Goal: Information Seeking & Learning: Learn about a topic

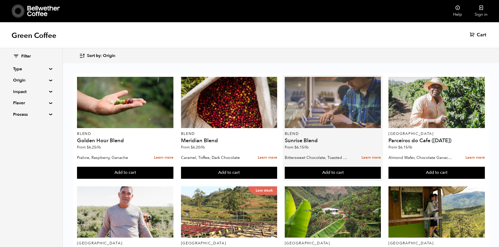
click at [351, 117] on div at bounding box center [333, 102] width 96 height 51
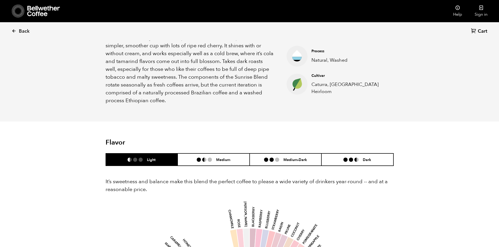
scroll to position [236, 0]
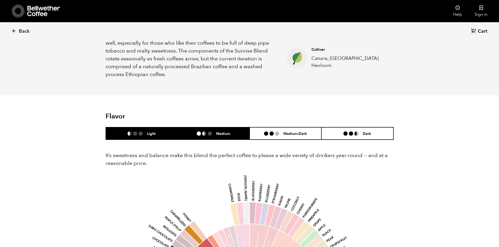
click at [235, 135] on li "Medium" at bounding box center [214, 134] width 72 height 12
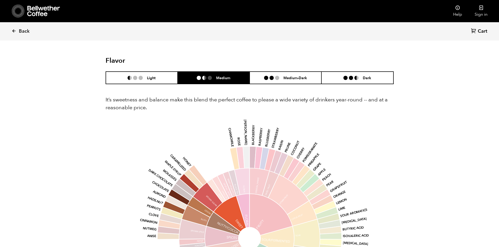
scroll to position [288, 0]
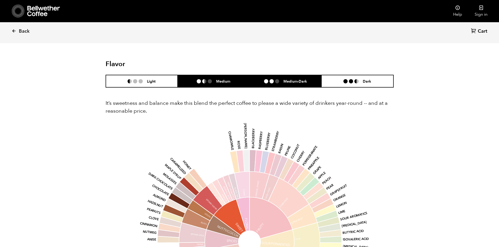
click at [303, 84] on h6 "Medium-Dark" at bounding box center [295, 81] width 24 height 4
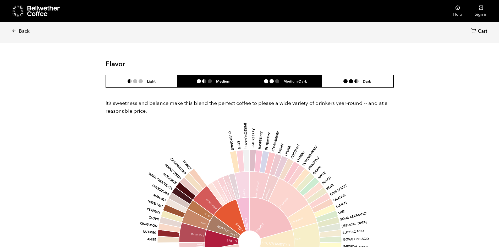
click at [232, 87] on li "Medium" at bounding box center [214, 81] width 72 height 12
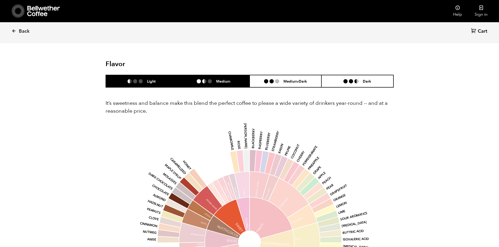
drag, startPoint x: 152, startPoint y: 85, endPoint x: 155, endPoint y: 85, distance: 2.9
click at [153, 85] on li "Light" at bounding box center [142, 81] width 72 height 12
click at [208, 86] on li "Medium" at bounding box center [214, 81] width 72 height 12
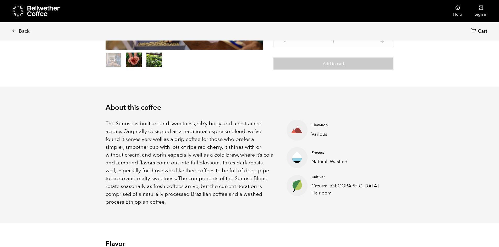
scroll to position [105, 0]
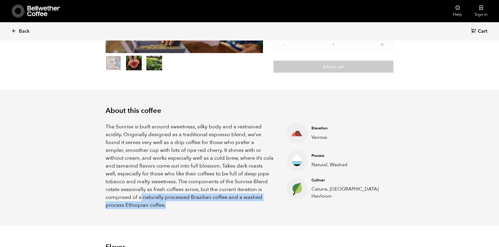
drag, startPoint x: 171, startPoint y: 205, endPoint x: 141, endPoint y: 200, distance: 30.3
click at [141, 200] on p "The Sunrise is built around sweetness, silky body and a restrained acidity. Ori…" at bounding box center [190, 166] width 168 height 86
copy p "naturally processed Brazilian coffee and a washed process Ethiopian coffee."
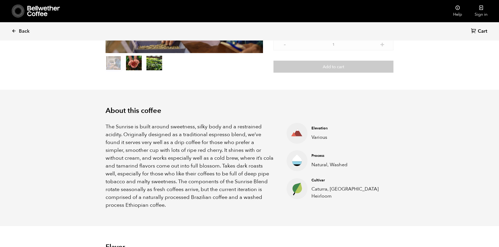
drag, startPoint x: 106, startPoint y: 134, endPoint x: 105, endPoint y: 131, distance: 2.9
click at [106, 134] on p "The Sunrise is built around sweetness, silky body and a restrained acidity. Ori…" at bounding box center [190, 166] width 168 height 86
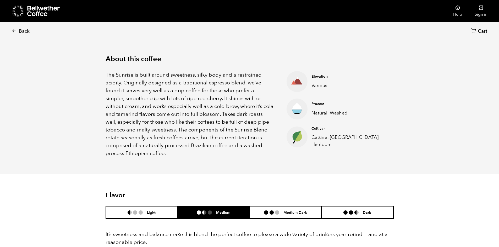
scroll to position [157, 0]
click at [16, 31] on icon at bounding box center [14, 31] width 5 height 5
